Goal: Communication & Community: Answer question/provide support

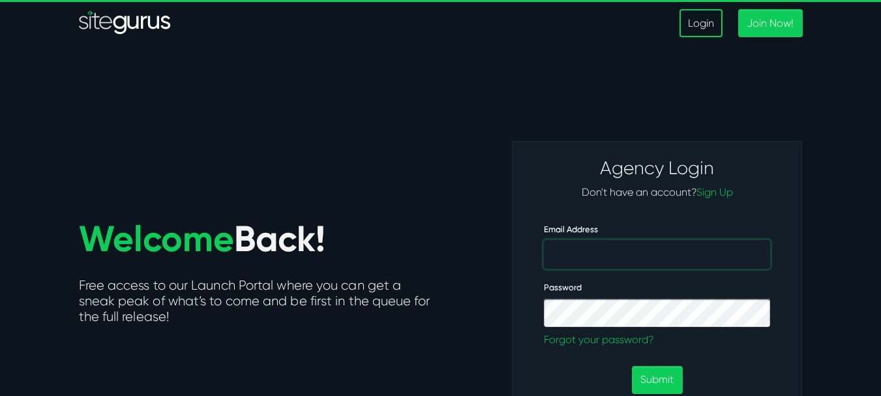
type input "[PERSON_NAME][EMAIL_ADDRESS][PERSON_NAME][DOMAIN_NAME]"
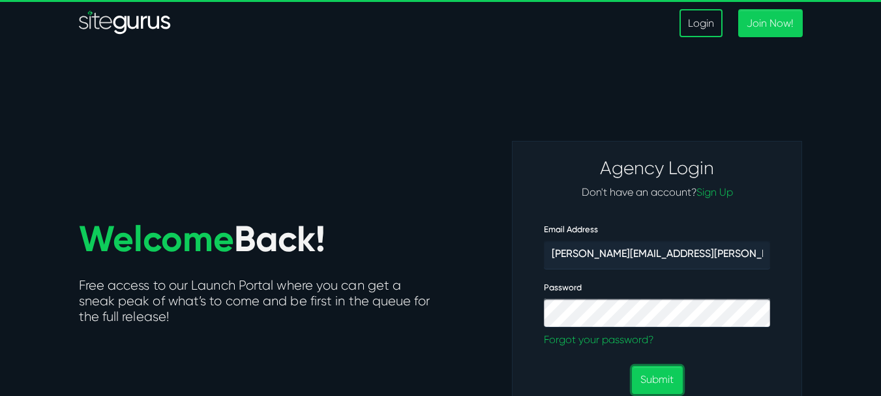
click at [656, 375] on button "Submit" at bounding box center [657, 380] width 50 height 28
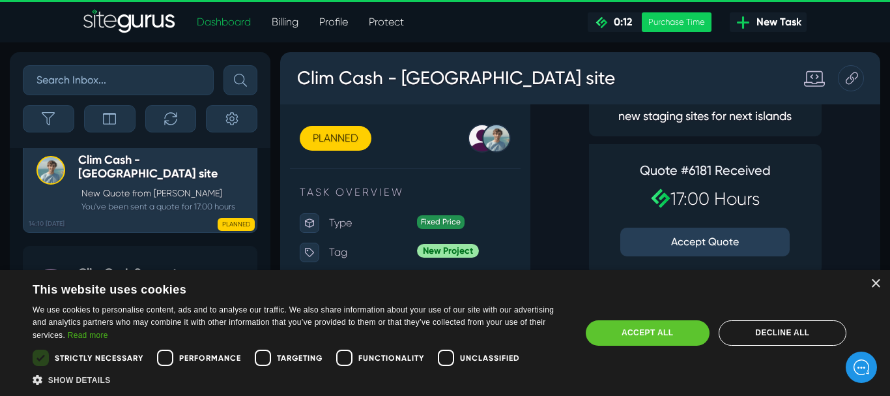
scroll to position [1, 0]
click at [603, 331] on div "Accept all" at bounding box center [648, 332] width 124 height 25
